Goal: Transaction & Acquisition: Purchase product/service

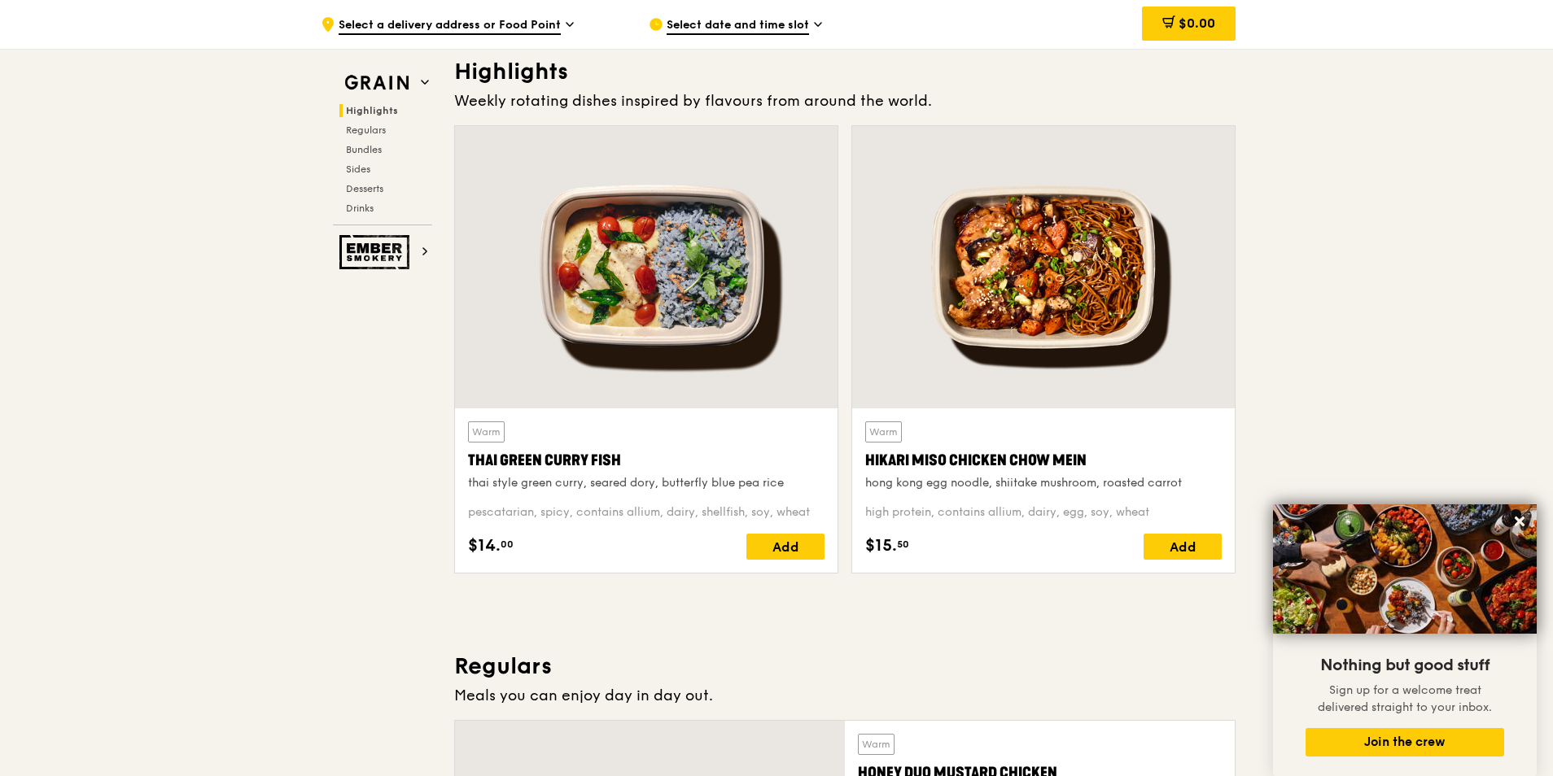
scroll to position [374, 0]
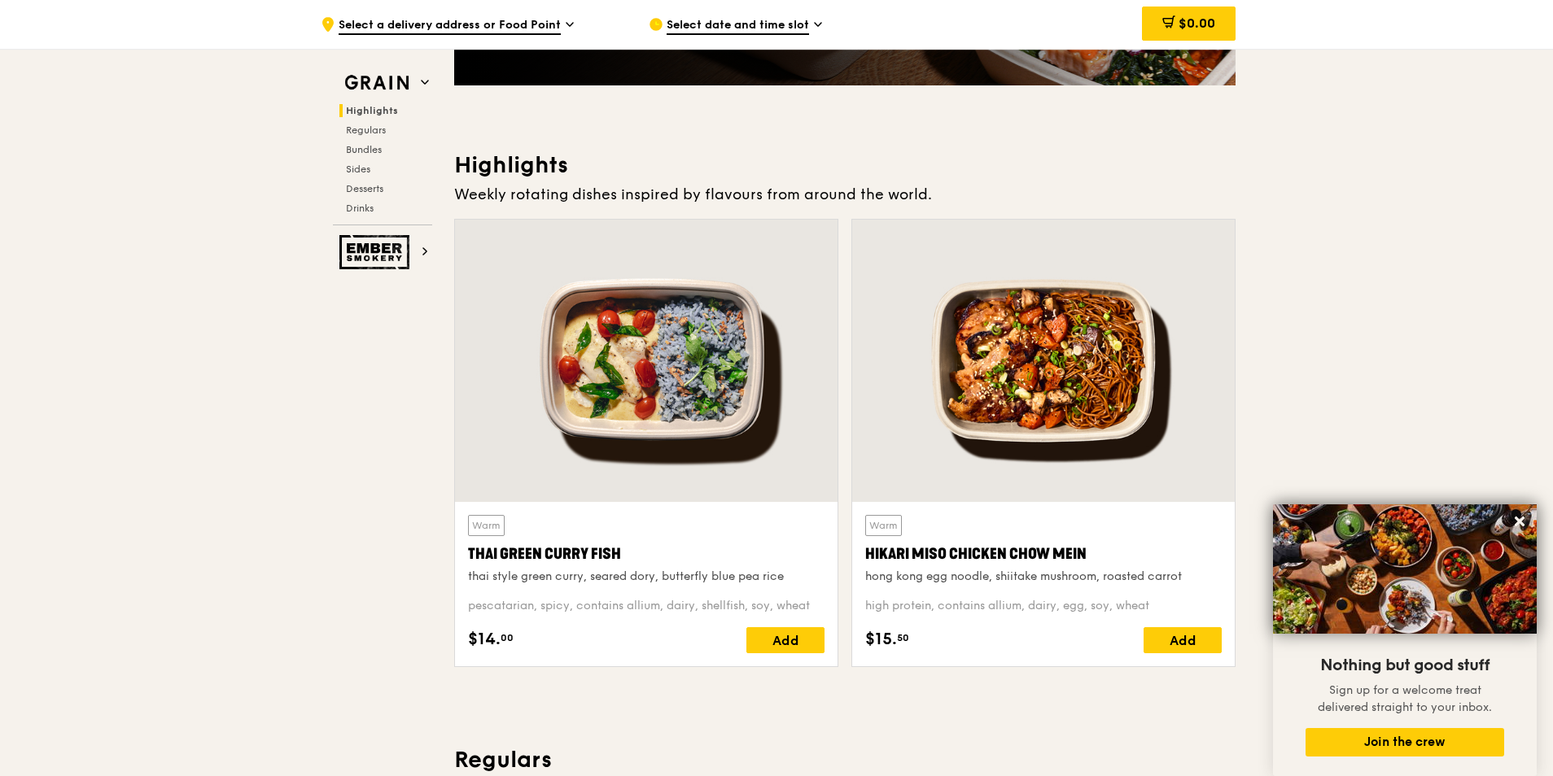
click at [1065, 381] on div at bounding box center [1043, 361] width 382 height 282
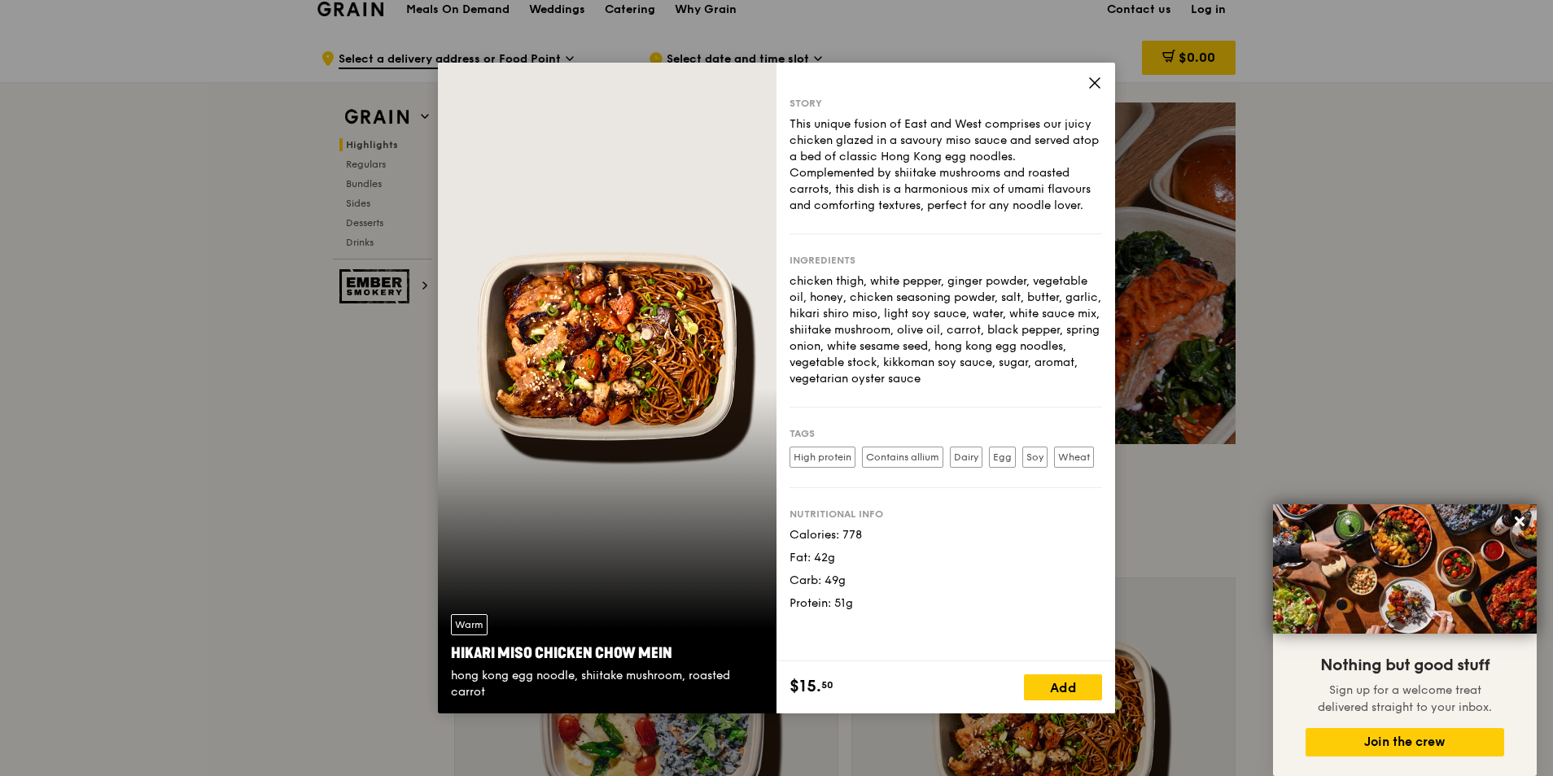
scroll to position [0, 0]
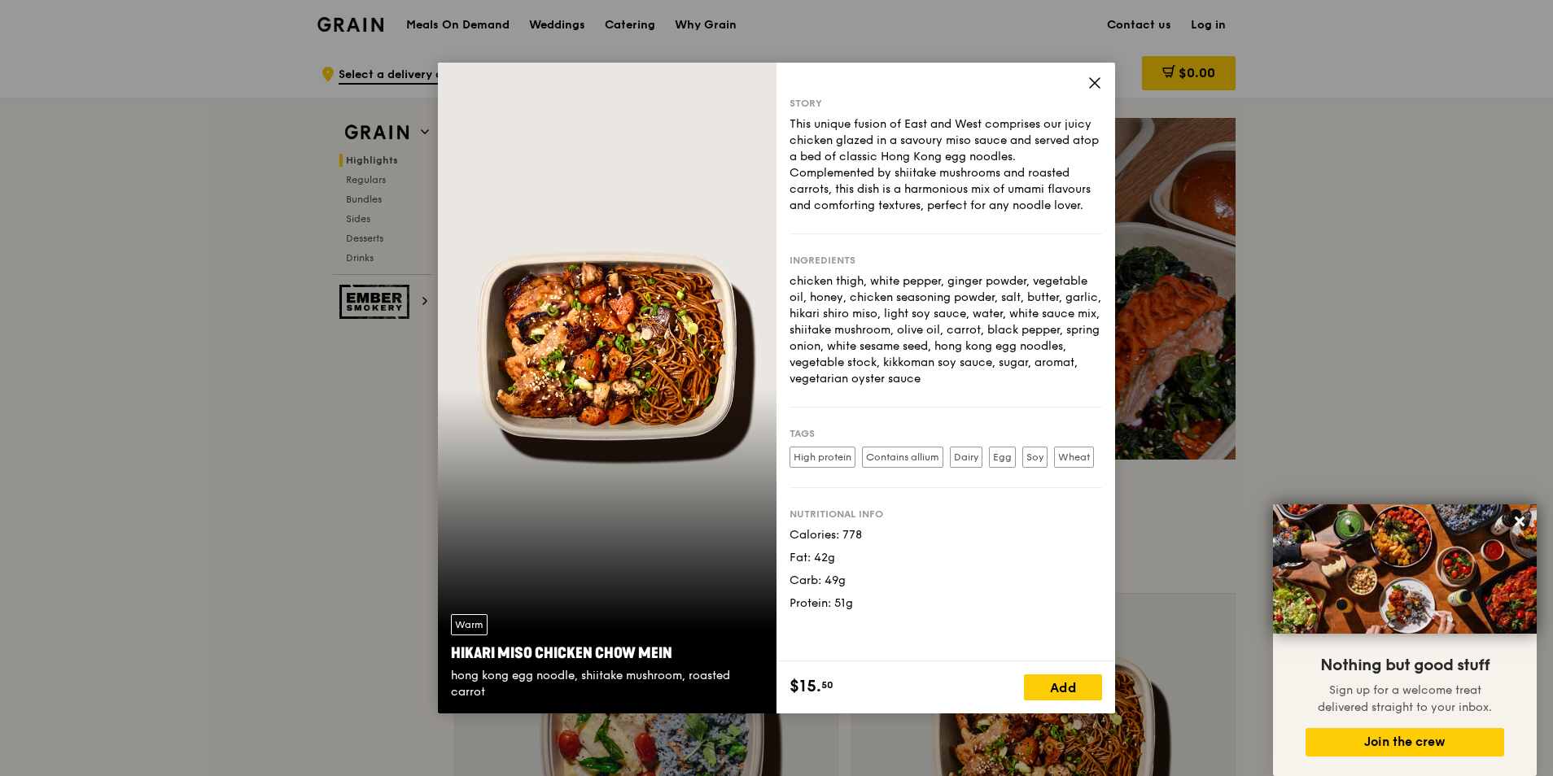
click at [1088, 77] on icon at bounding box center [1094, 83] width 15 height 15
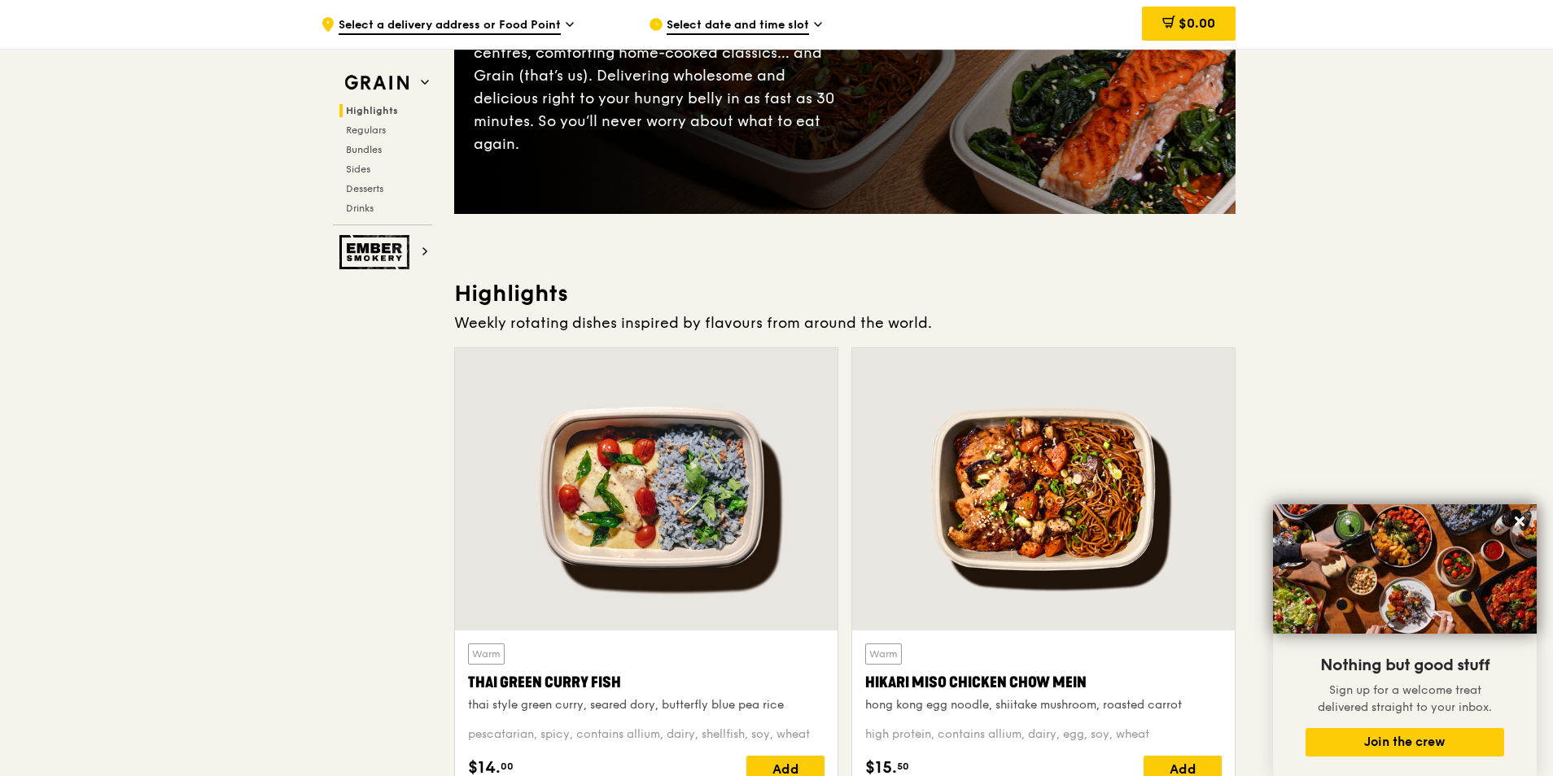
scroll to position [325, 0]
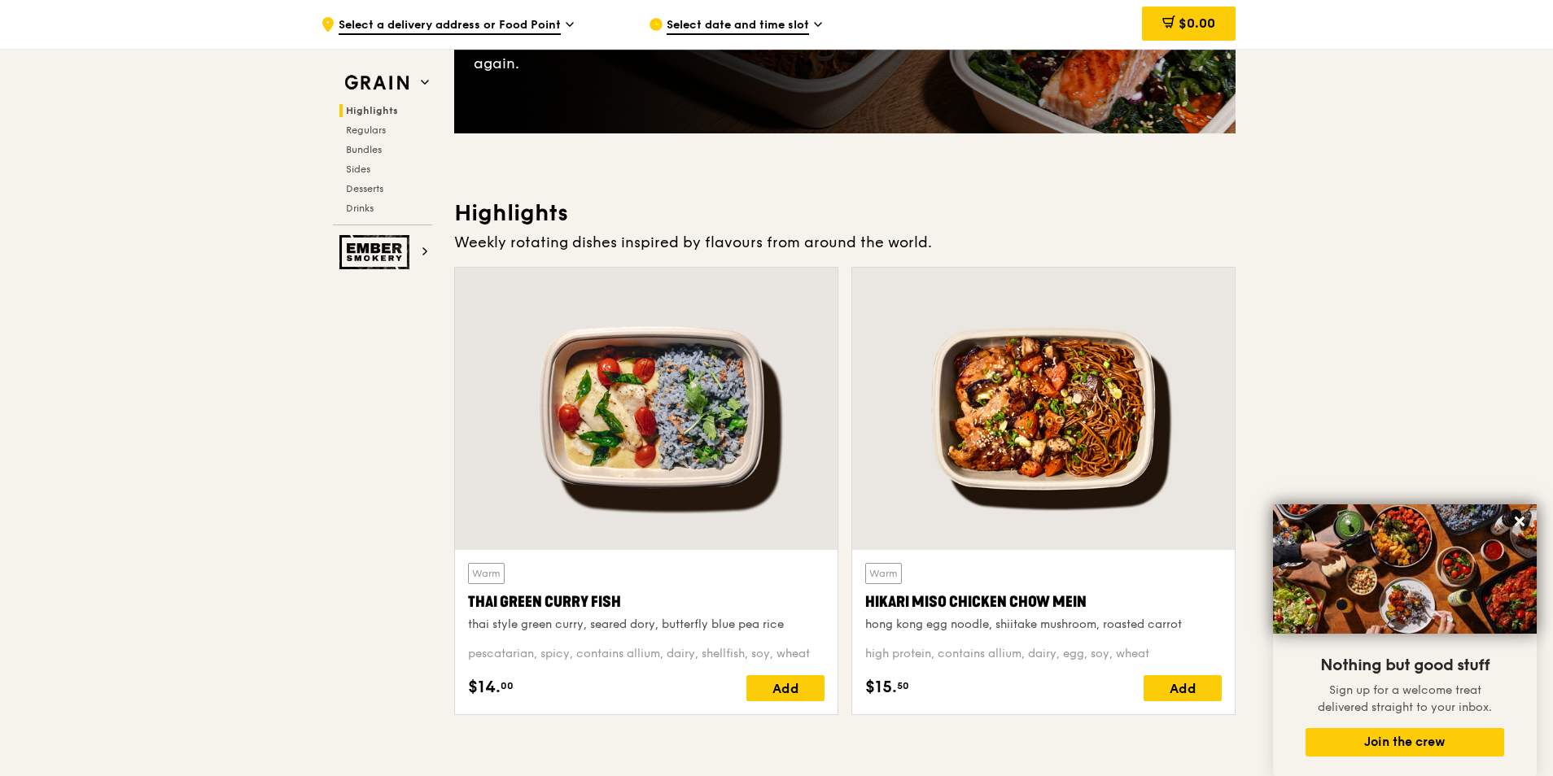
click at [701, 426] on div at bounding box center [646, 409] width 382 height 282
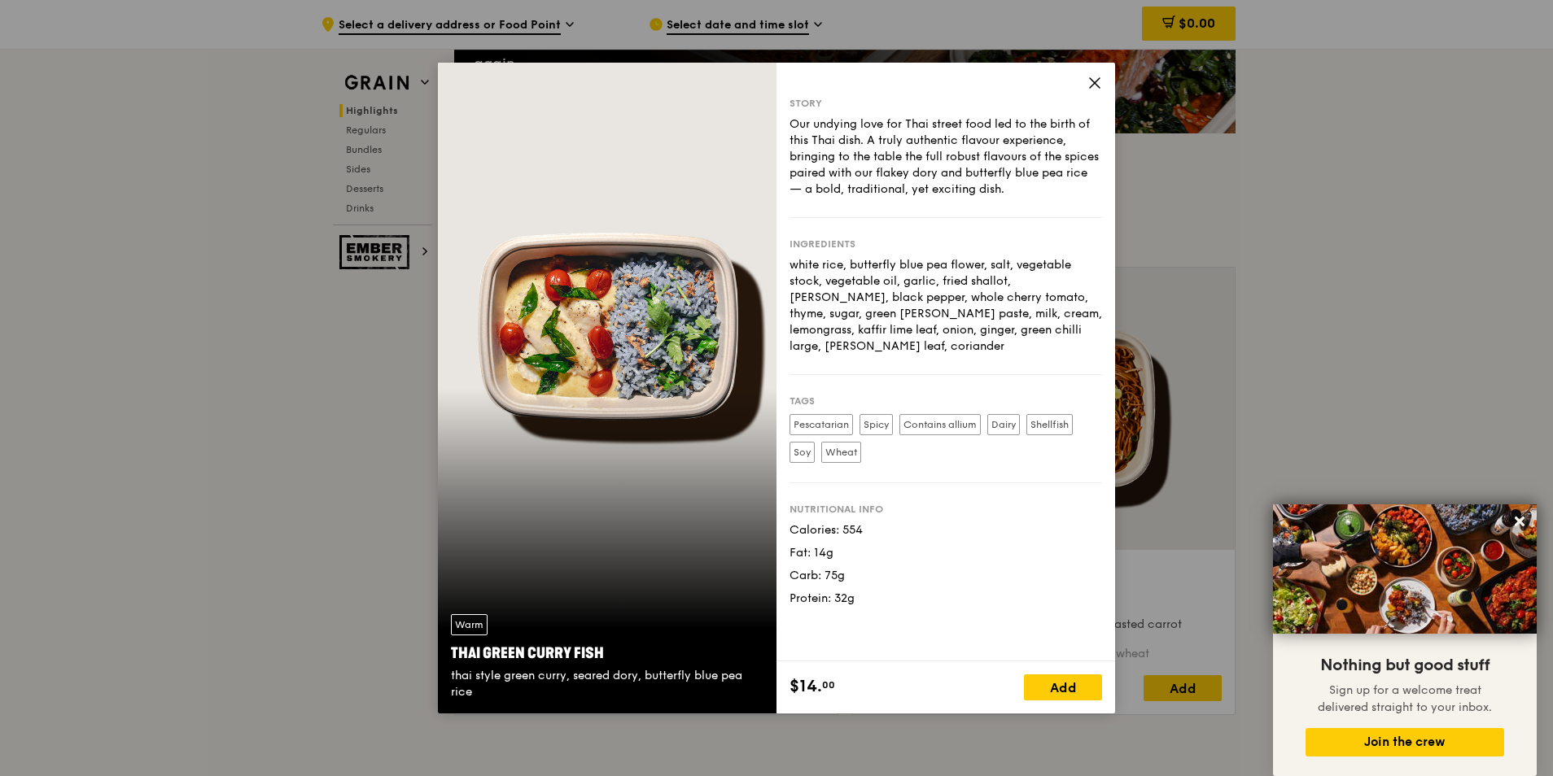
click at [1096, 85] on icon at bounding box center [1095, 83] width 10 height 10
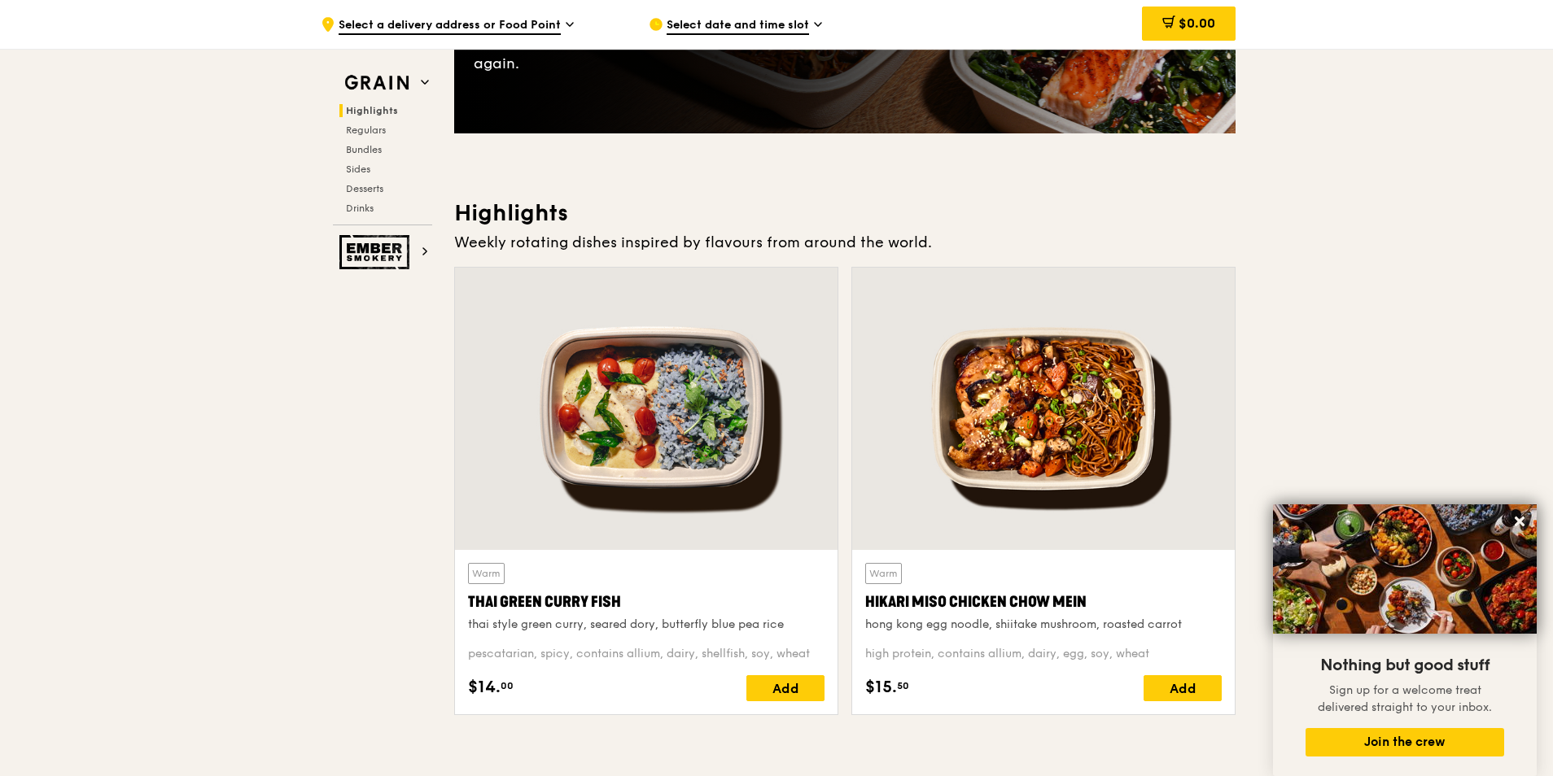
click at [1107, 469] on div at bounding box center [1043, 409] width 382 height 282
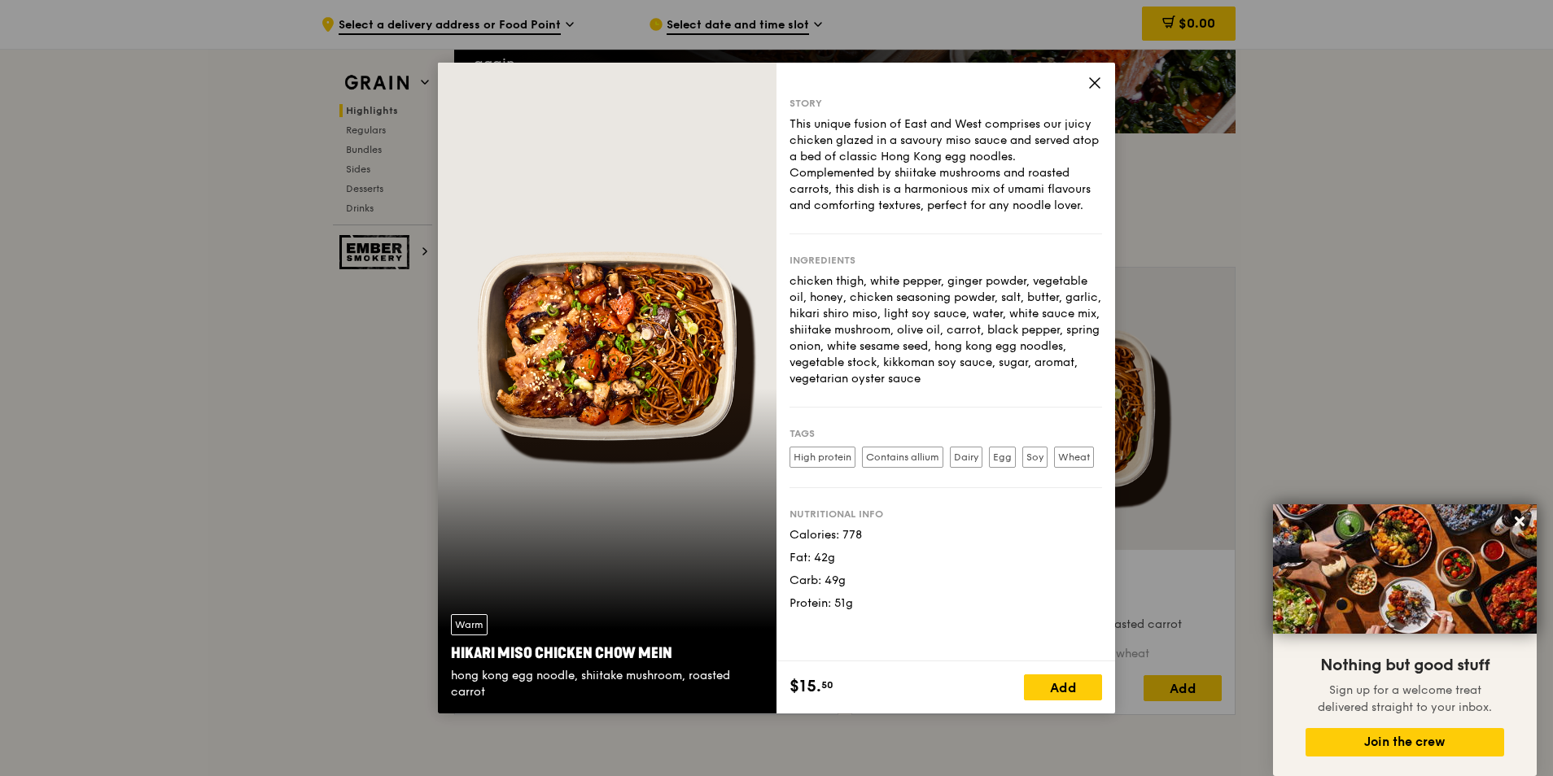
click at [1095, 79] on icon at bounding box center [1094, 83] width 15 height 15
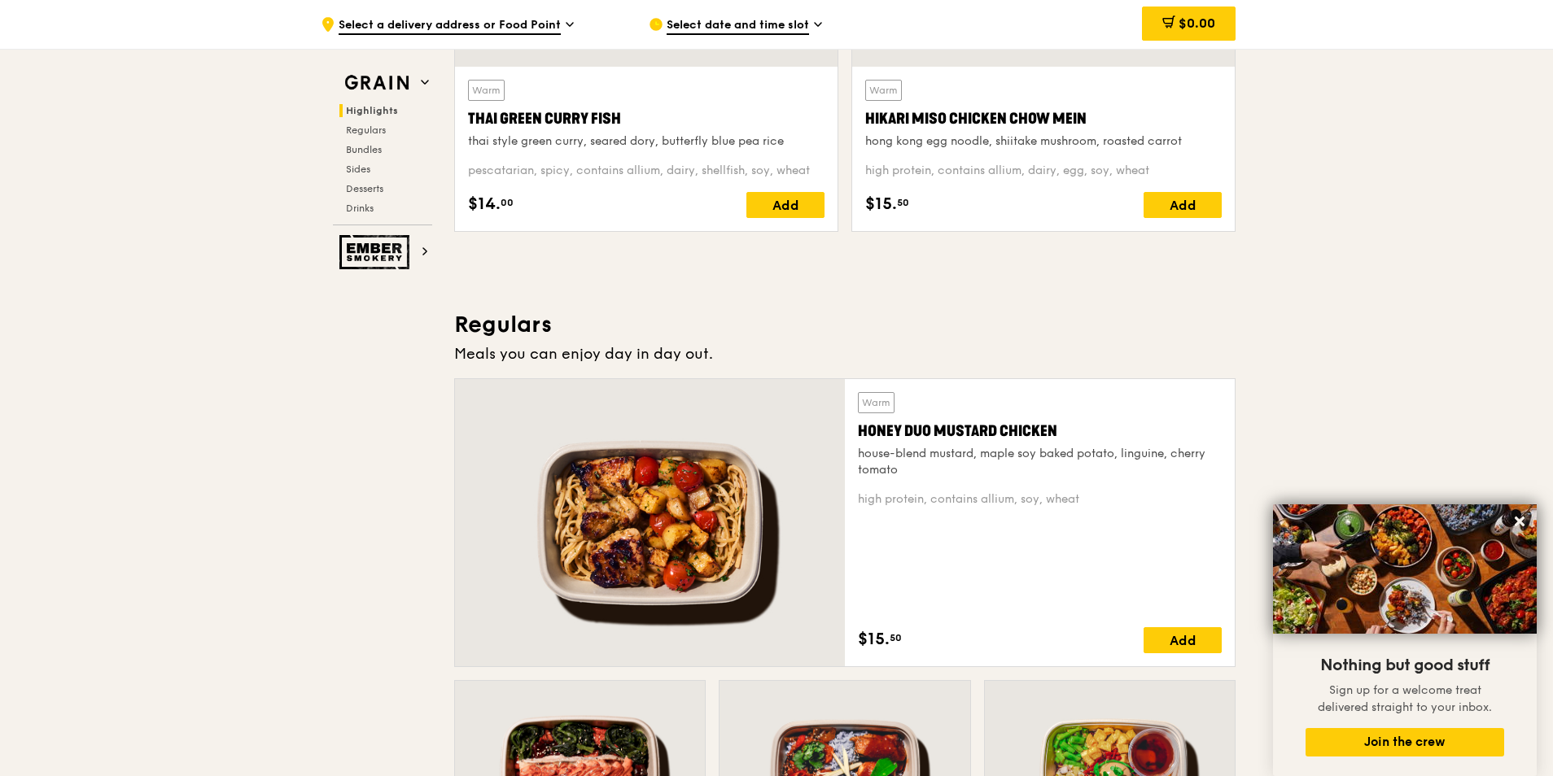
scroll to position [814, 0]
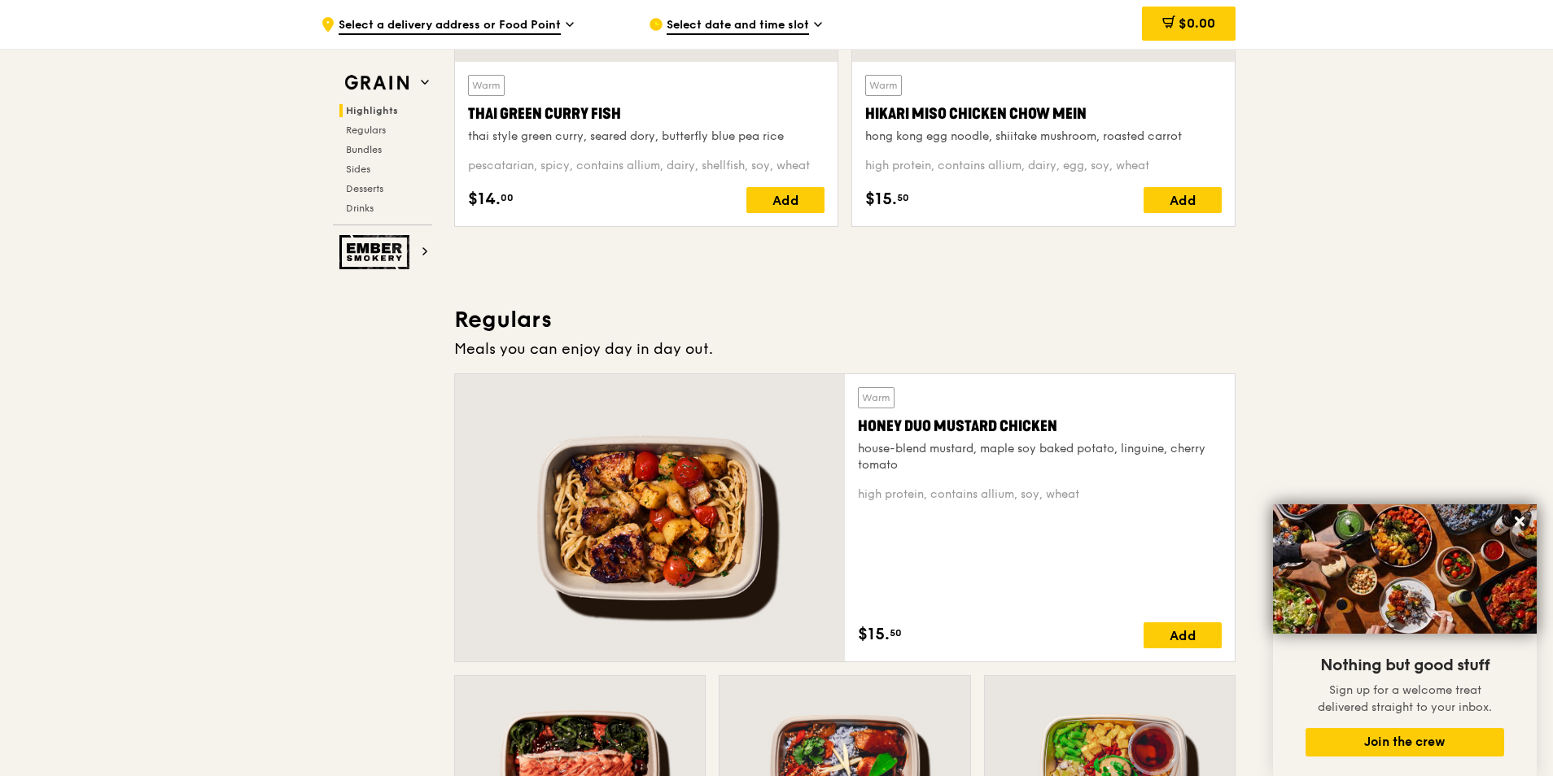
click at [715, 577] on div at bounding box center [650, 517] width 390 height 287
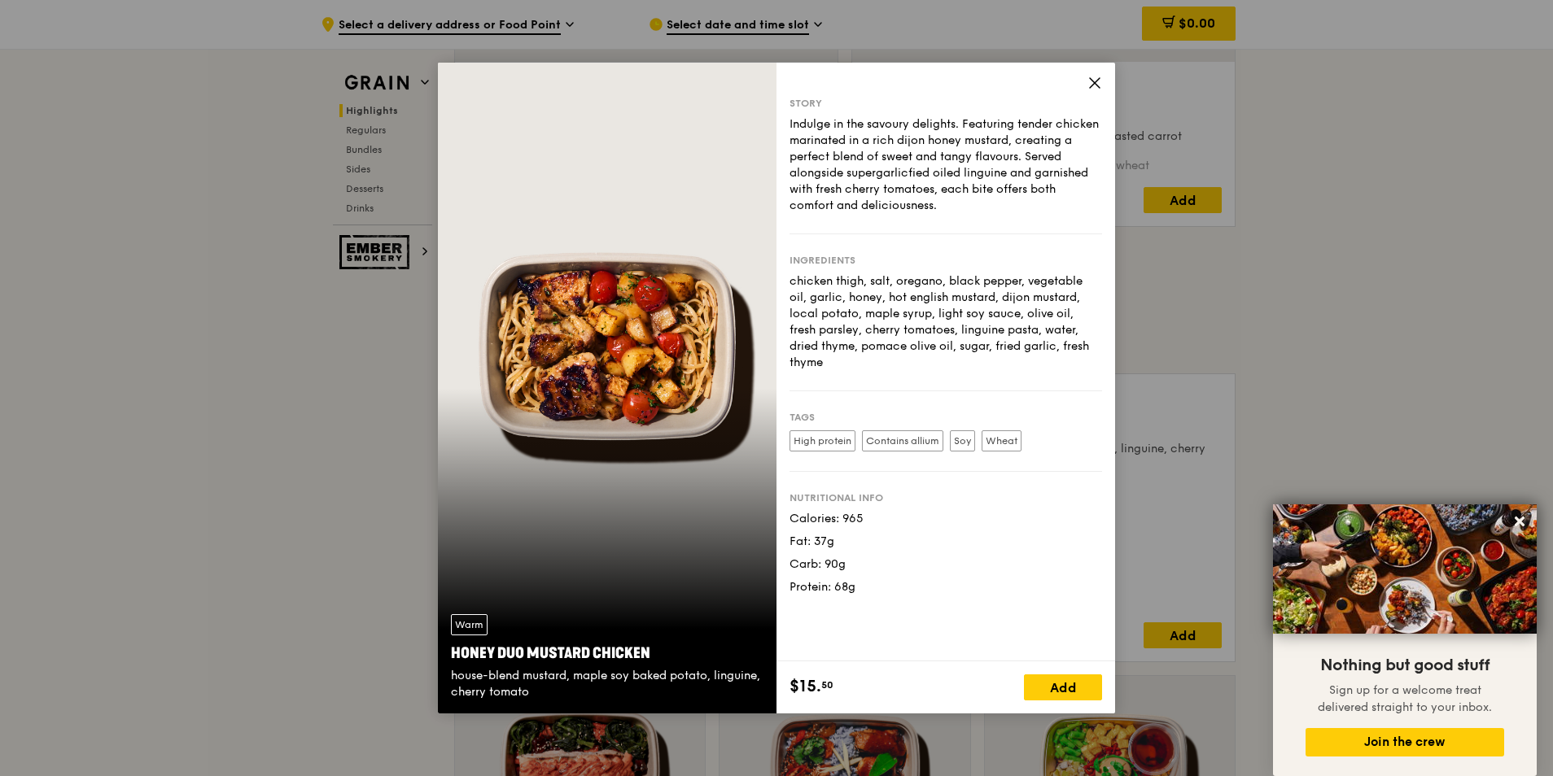
click at [1094, 83] on icon at bounding box center [1095, 83] width 10 height 10
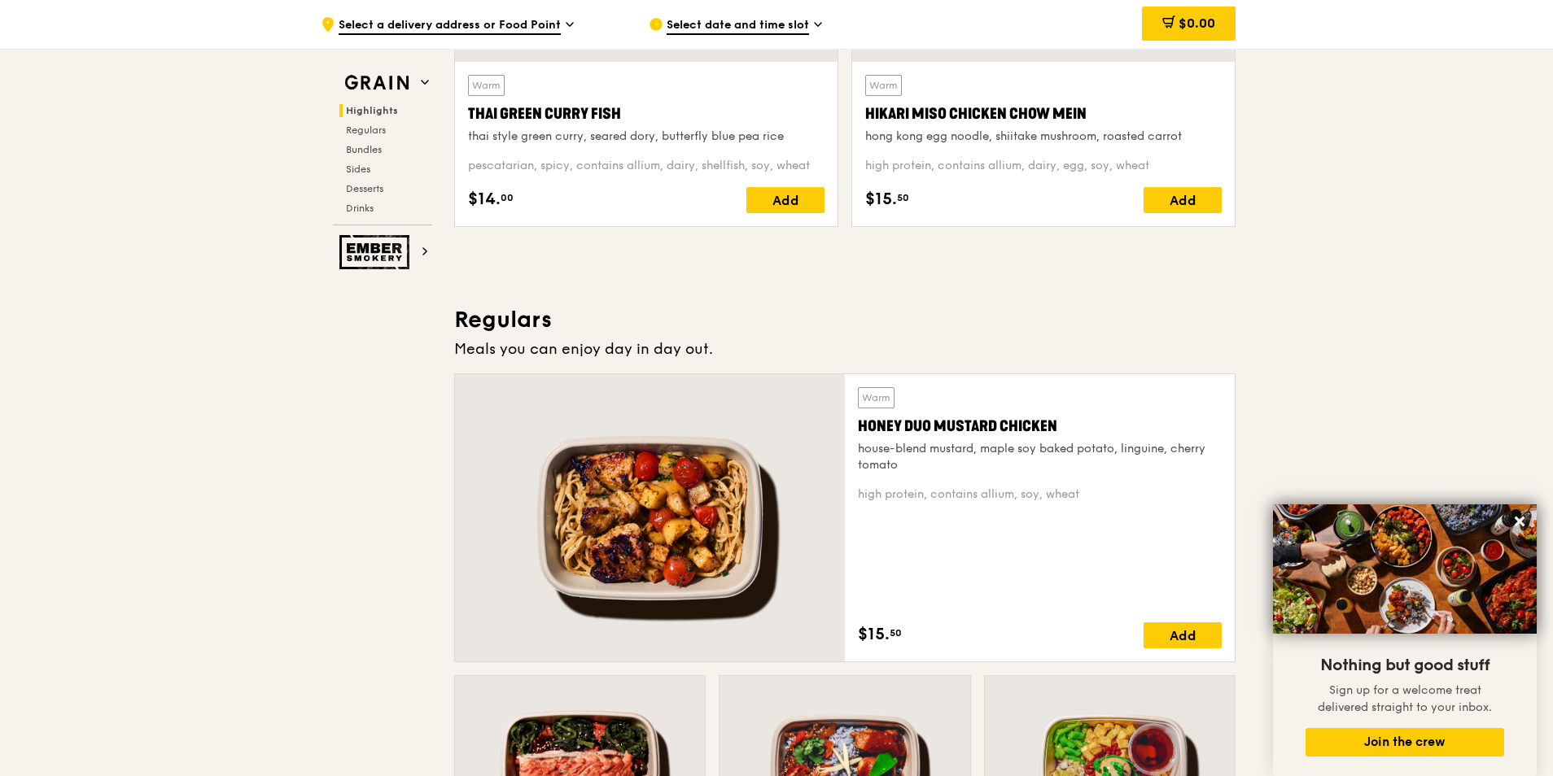
click at [702, 579] on div at bounding box center [650, 517] width 390 height 287
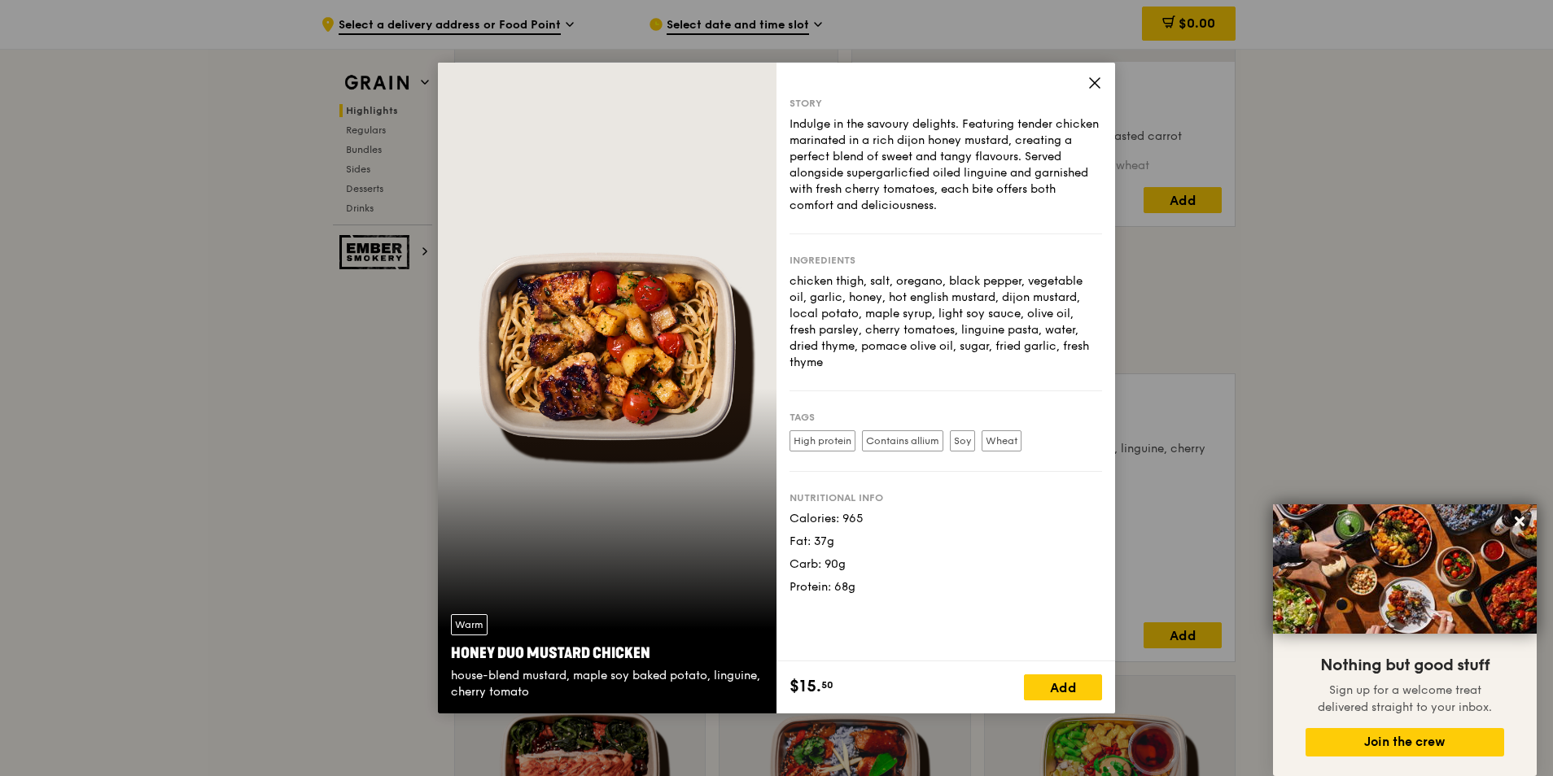
click at [1099, 83] on icon at bounding box center [1094, 83] width 15 height 15
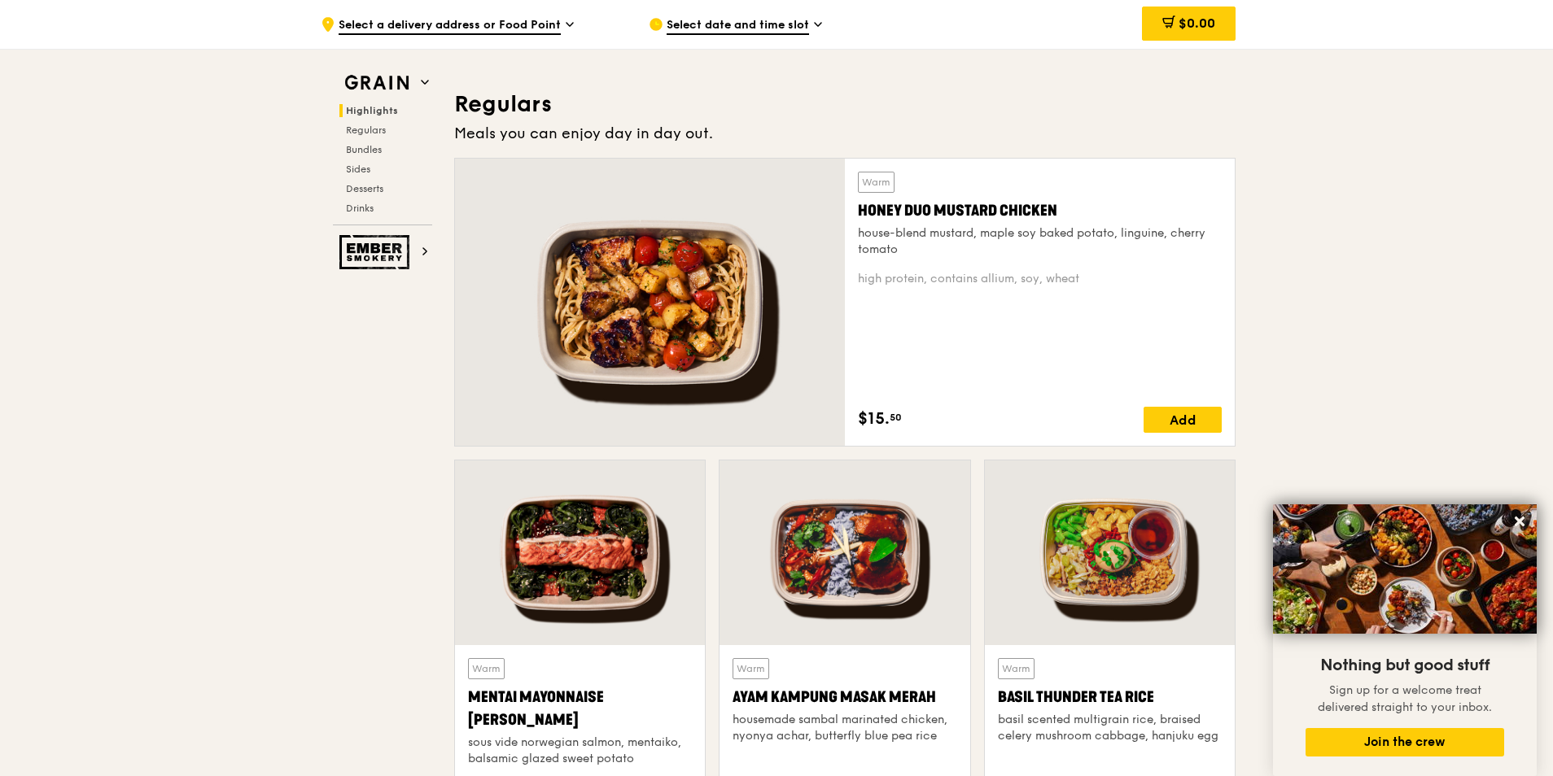
scroll to position [1058, 0]
